Goal: Task Accomplishment & Management: Use online tool/utility

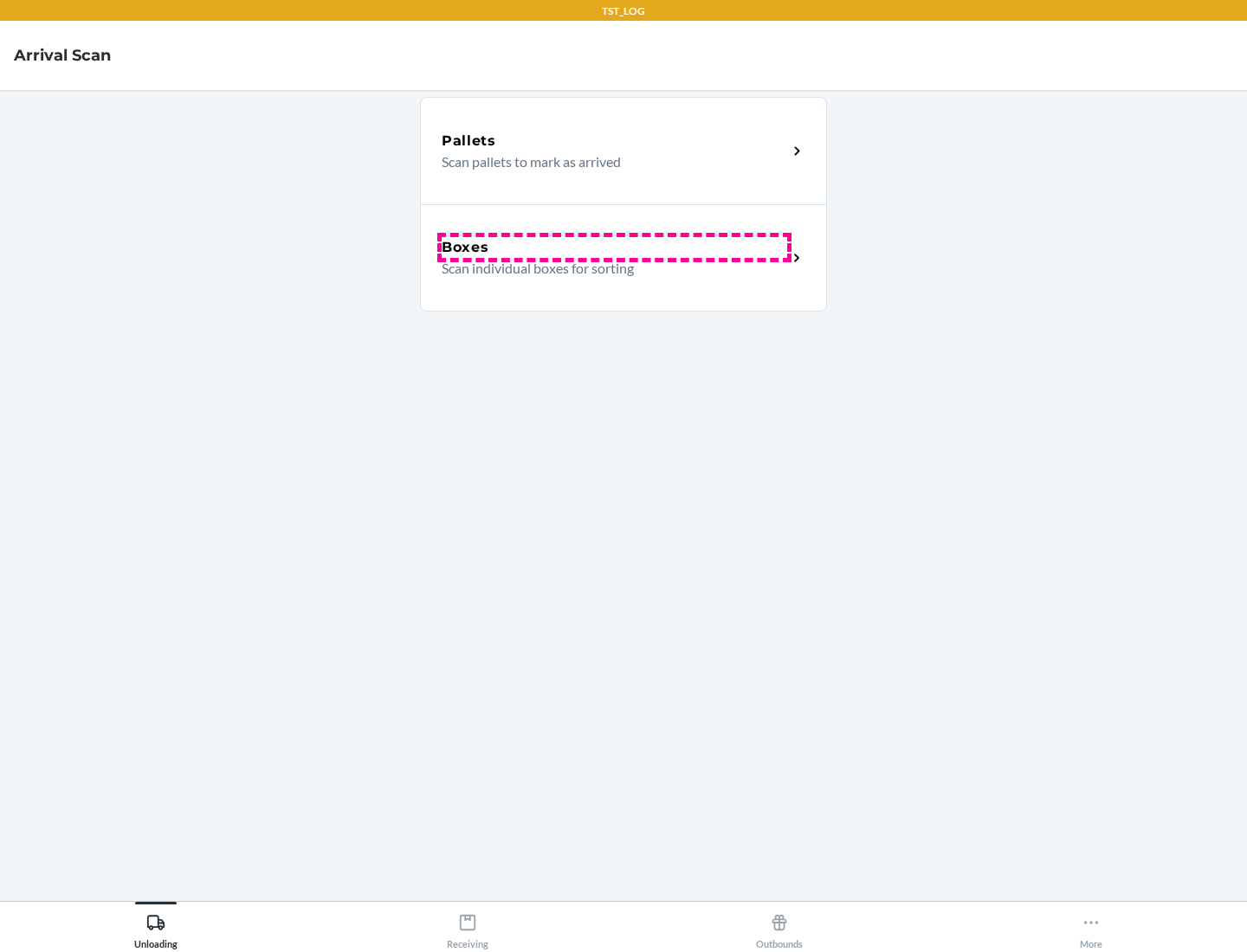
click at [614, 248] on div "Boxes" at bounding box center [614, 248] width 345 height 21
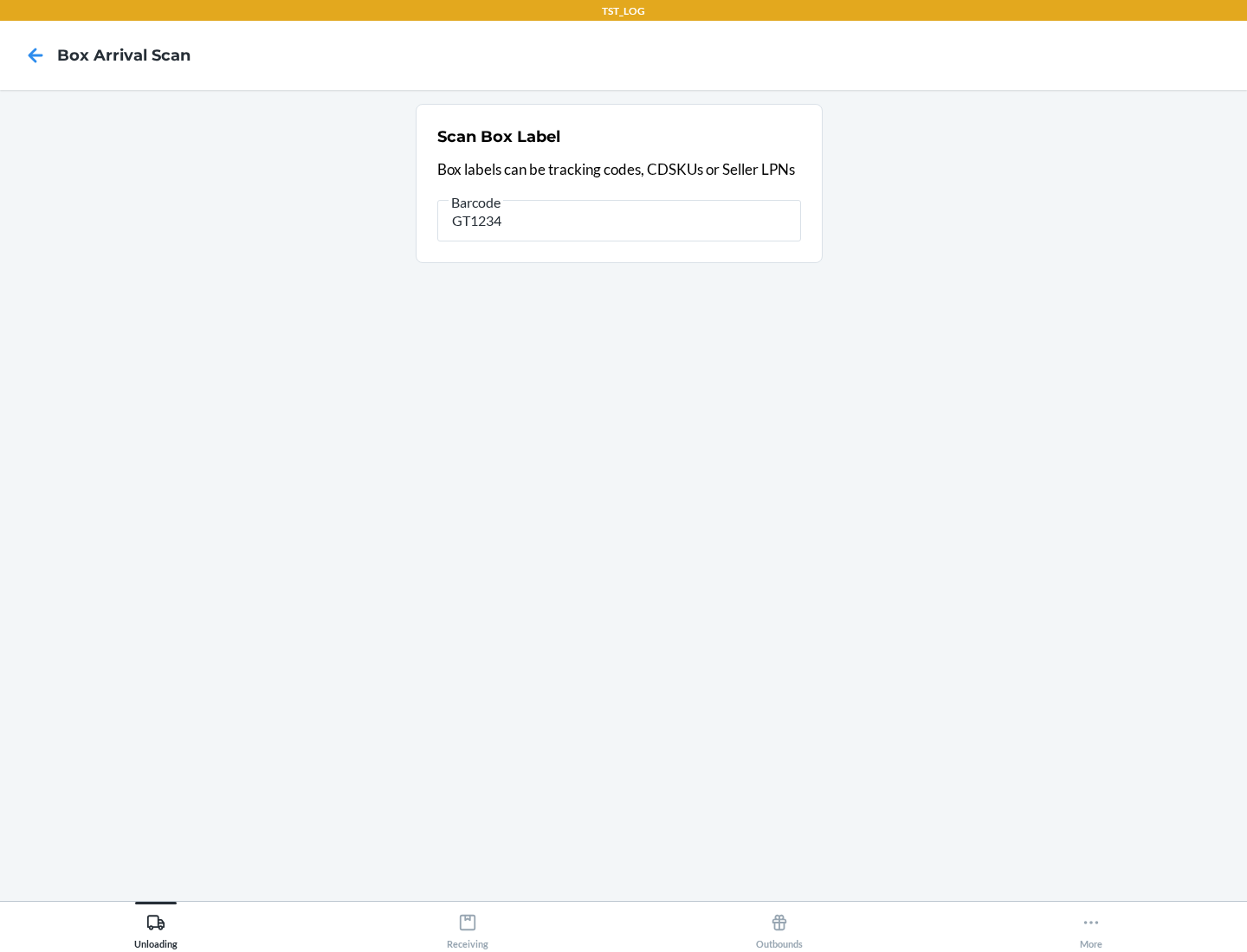
type input "GT1234"
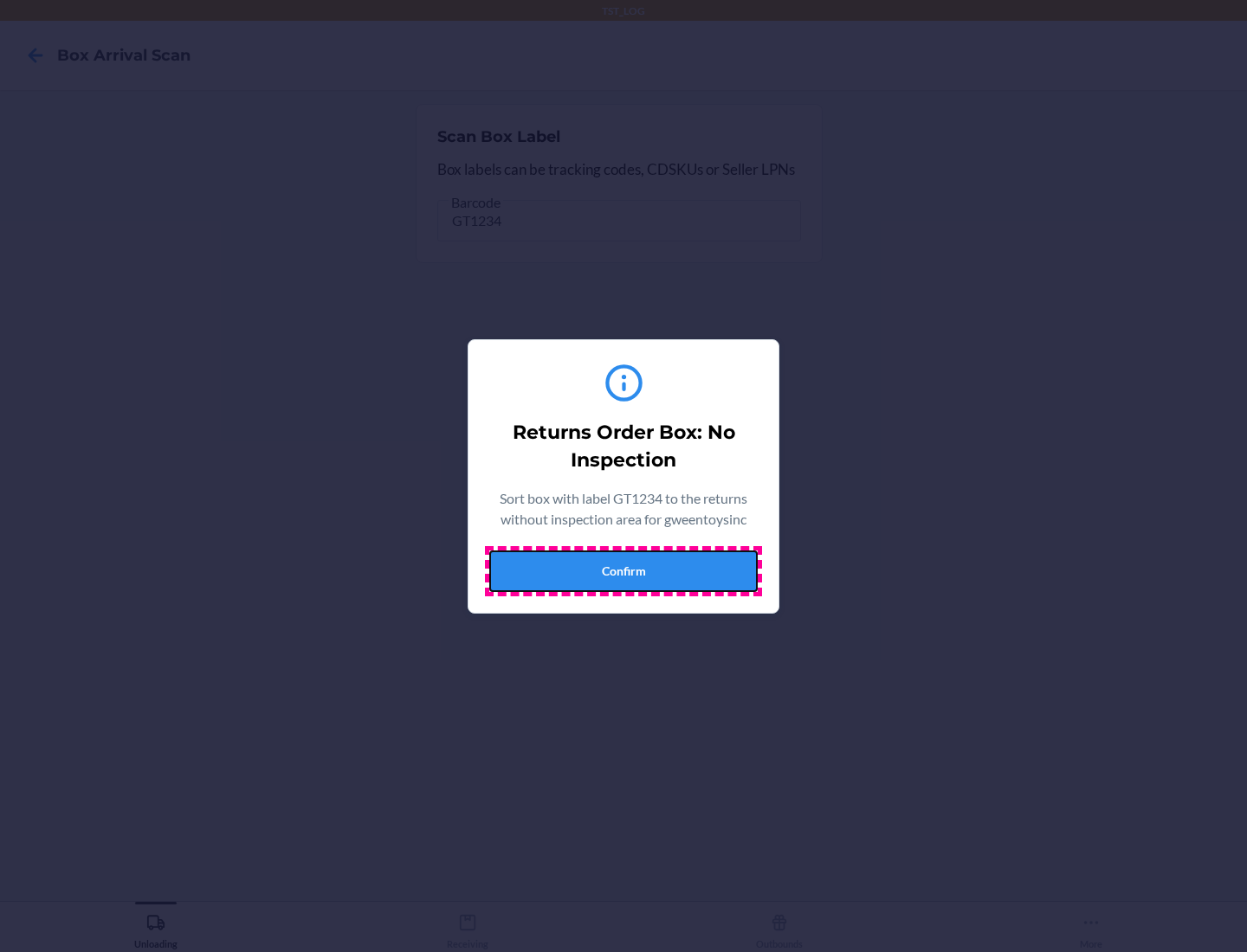
click at [624, 571] on button "Confirm" at bounding box center [624, 572] width 269 height 42
